Goal: Task Accomplishment & Management: Manage account settings

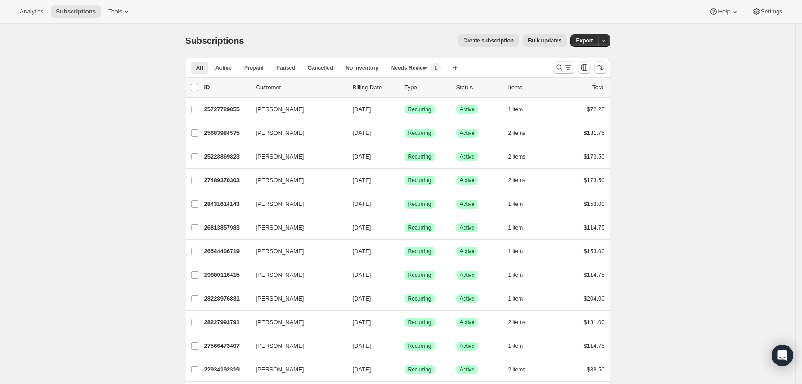
click at [559, 72] on icon "Search and filter results" at bounding box center [559, 67] width 9 height 9
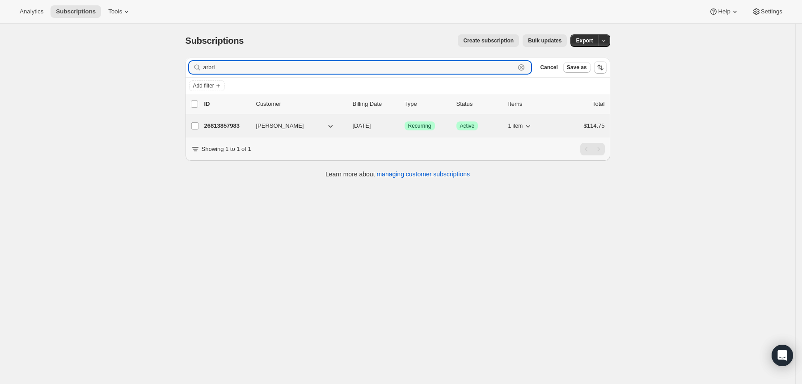
type input "arbri"
click at [232, 123] on p "26813857983" at bounding box center [226, 126] width 45 height 9
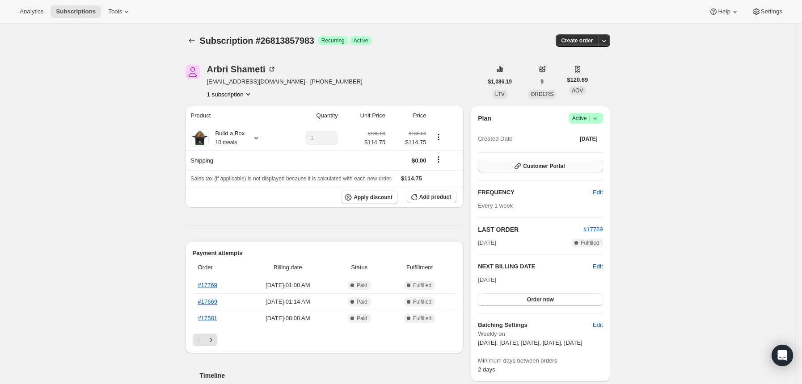
click at [528, 165] on span "Customer Portal" at bounding box center [544, 166] width 42 height 7
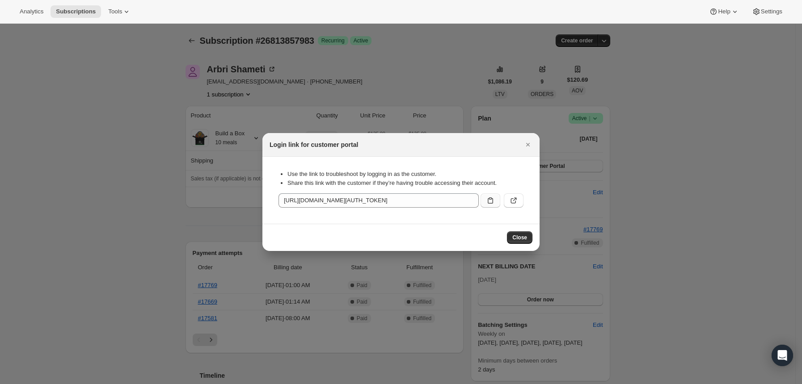
click at [488, 202] on icon ":rcb:" at bounding box center [490, 201] width 5 height 6
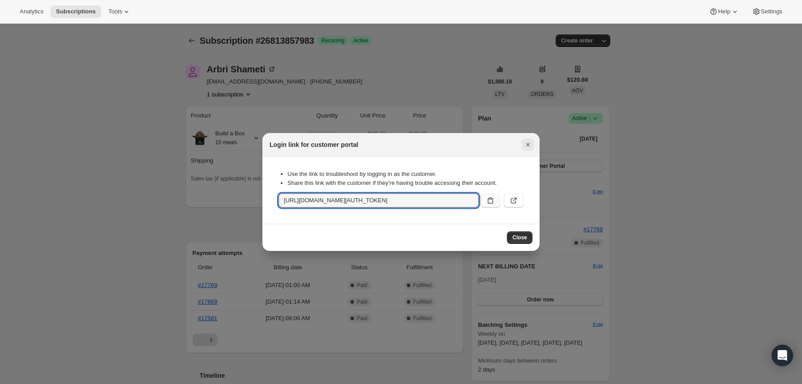
click at [527, 147] on icon "Close" at bounding box center [527, 144] width 9 height 9
